Goal: Task Accomplishment & Management: Manage account settings

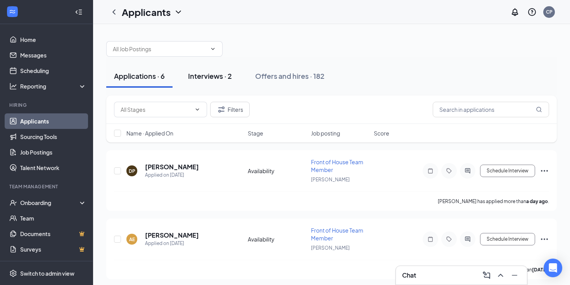
click at [206, 73] on div "Interviews · 2" at bounding box center [210, 76] width 44 height 10
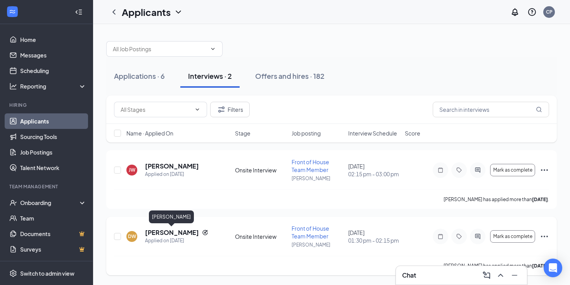
click at [167, 235] on h5 "[PERSON_NAME]" at bounding box center [172, 232] width 54 height 9
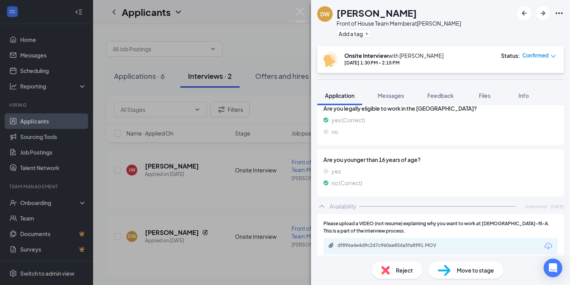
scroll to position [700, 0]
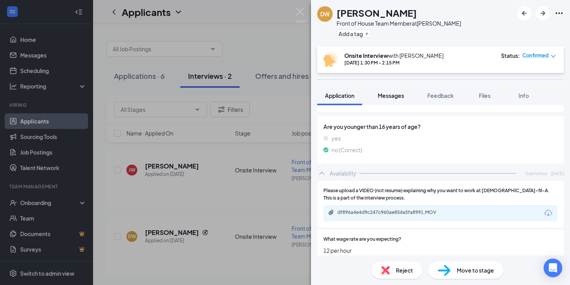
click at [392, 95] on span "Messages" at bounding box center [391, 95] width 26 height 7
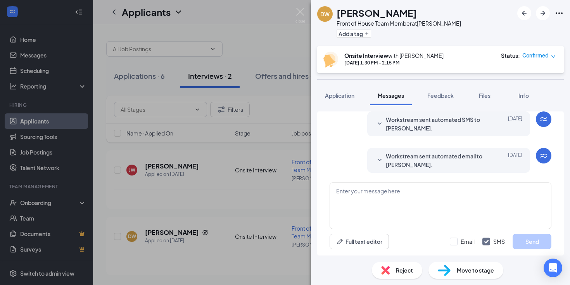
scroll to position [123, 0]
click at [441, 95] on span "Feedback" at bounding box center [441, 95] width 26 height 7
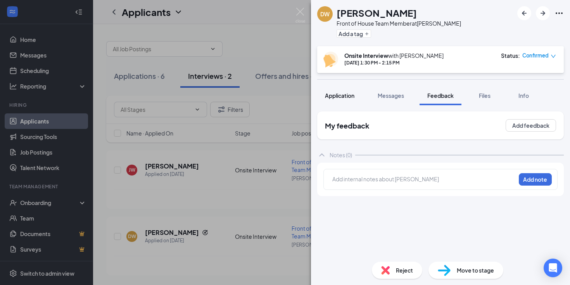
click at [348, 95] on span "Application" at bounding box center [339, 95] width 29 height 7
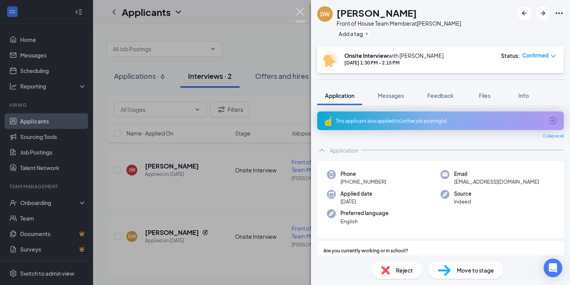
click at [301, 12] on img at bounding box center [301, 15] width 10 height 15
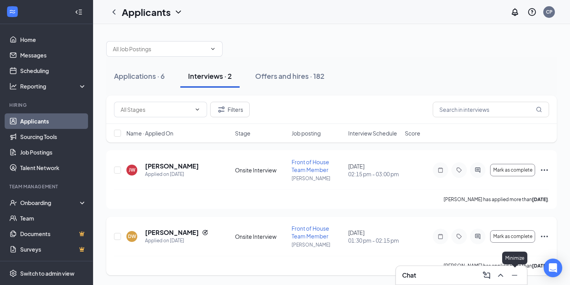
click at [516, 273] on icon "Minimize" at bounding box center [514, 274] width 9 height 9
